Goal: Book appointment/travel/reservation

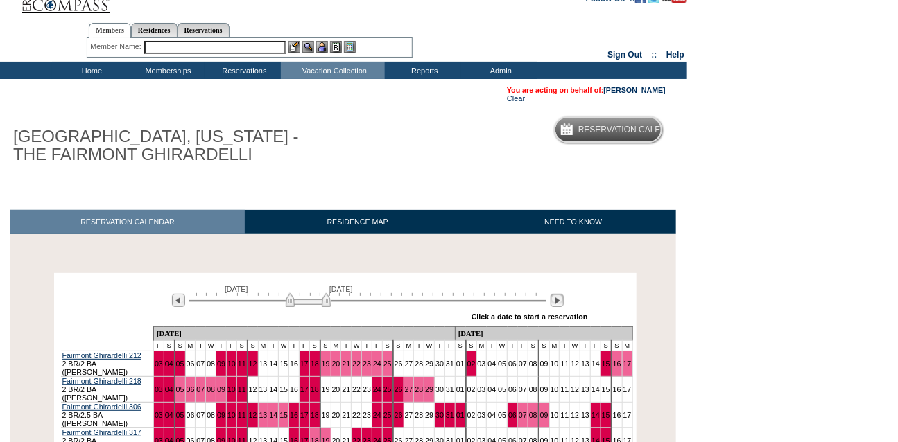
scroll to position [22, 0]
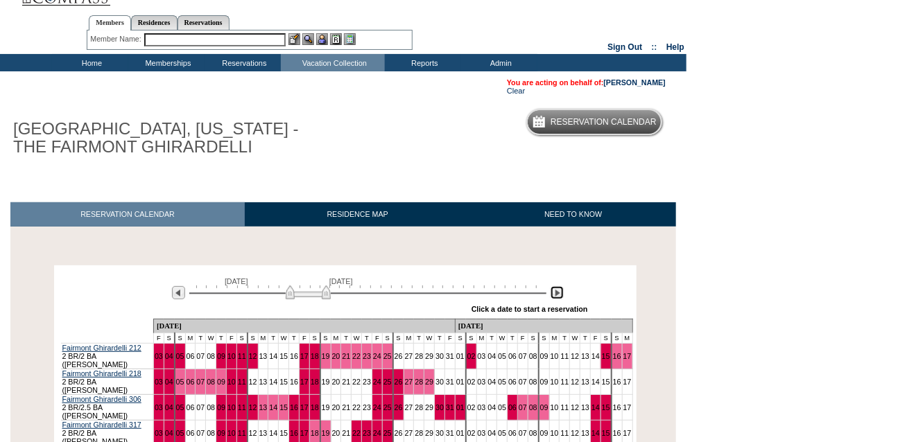
click at [554, 295] on img at bounding box center [556, 292] width 13 height 13
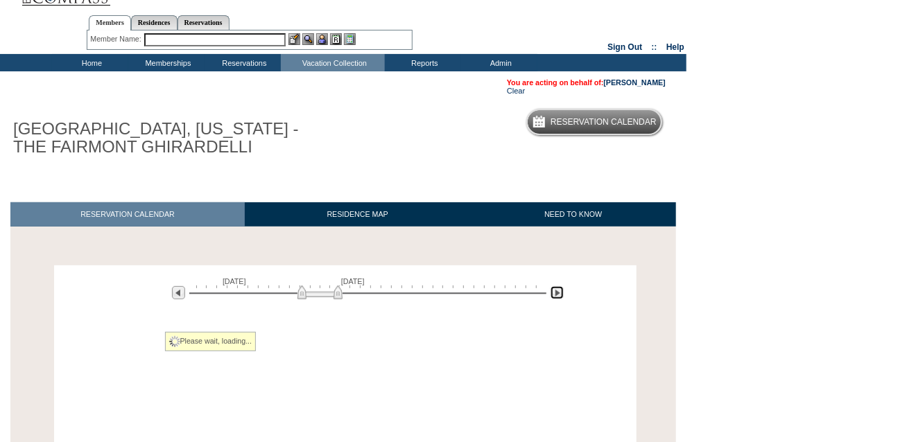
click at [554, 295] on img at bounding box center [556, 292] width 13 height 13
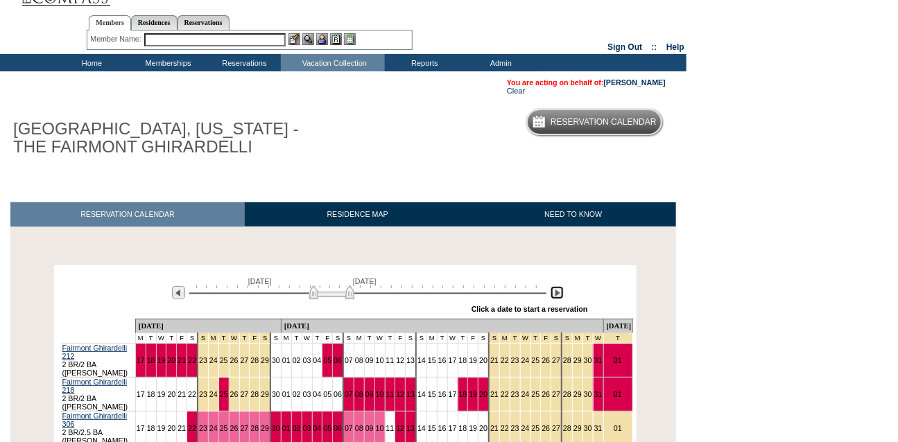
click at [554, 295] on img at bounding box center [556, 292] width 13 height 13
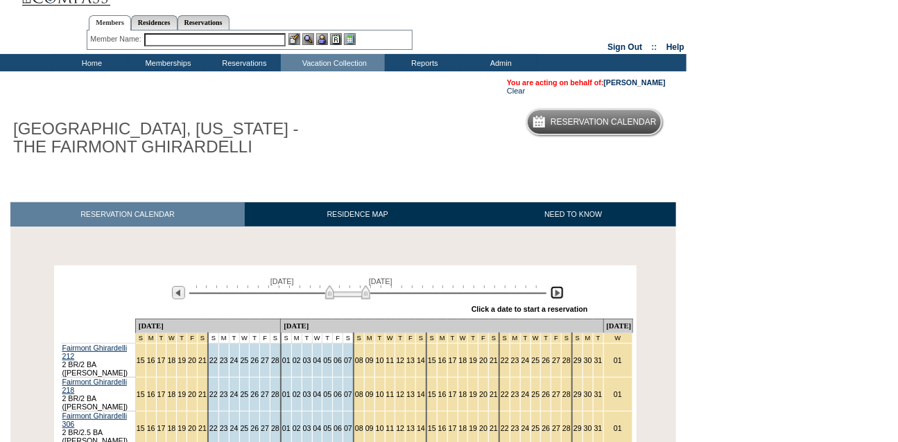
click at [365, 297] on img at bounding box center [347, 293] width 45 height 14
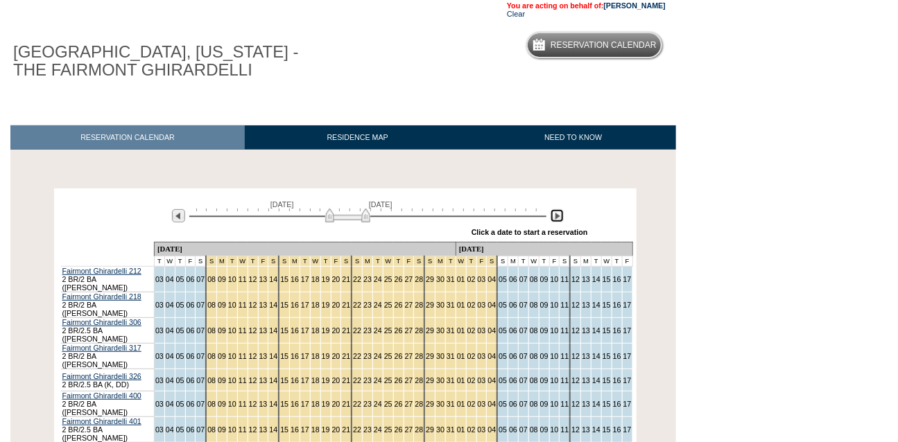
scroll to position [130, 0]
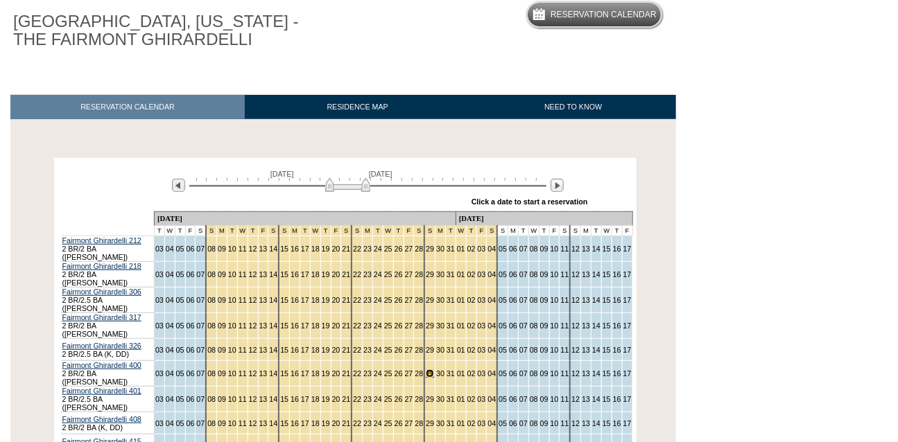
click at [426, 369] on link "29" at bounding box center [430, 373] width 8 height 8
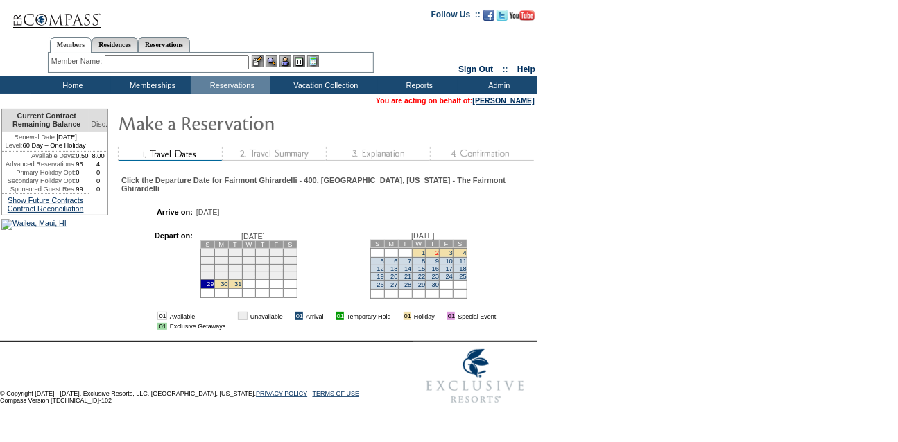
click at [439, 256] on link "2" at bounding box center [436, 253] width 3 height 7
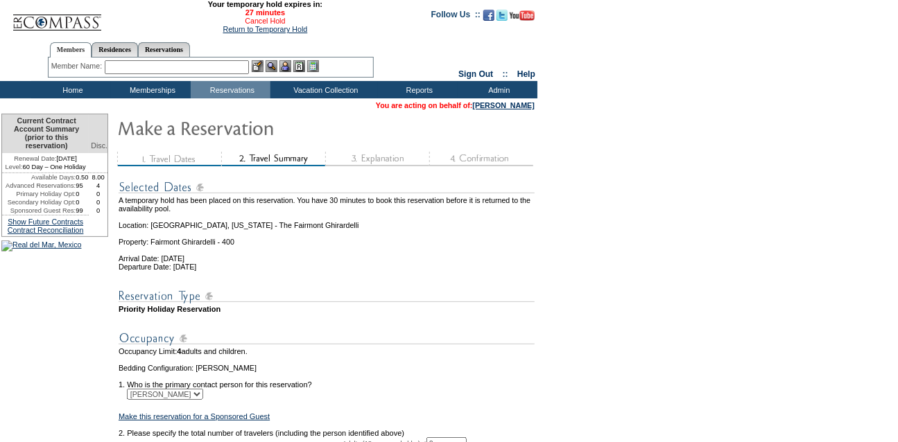
click at [271, 25] on link "Cancel Hold" at bounding box center [265, 21] width 40 height 8
